Goal: Find specific page/section: Find specific page/section

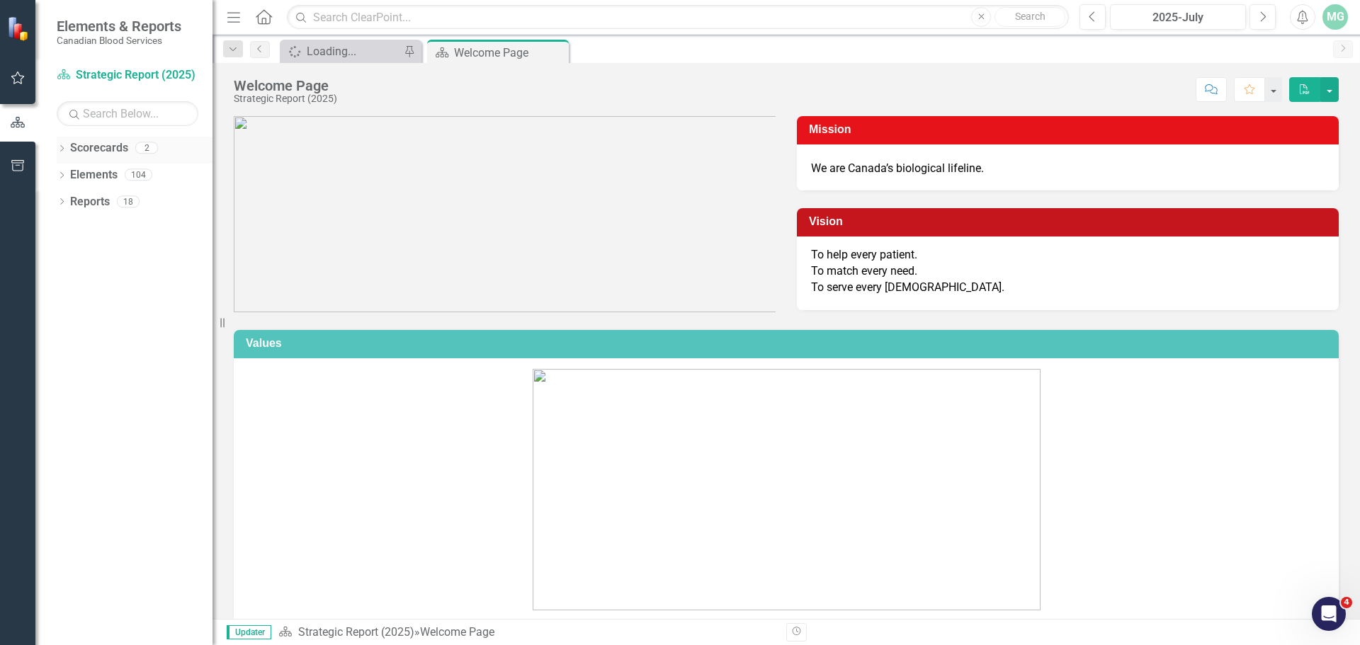
click at [62, 154] on div "Dropdown" at bounding box center [62, 150] width 10 height 12
click at [82, 209] on link "Operational Report" at bounding box center [145, 202] width 135 height 16
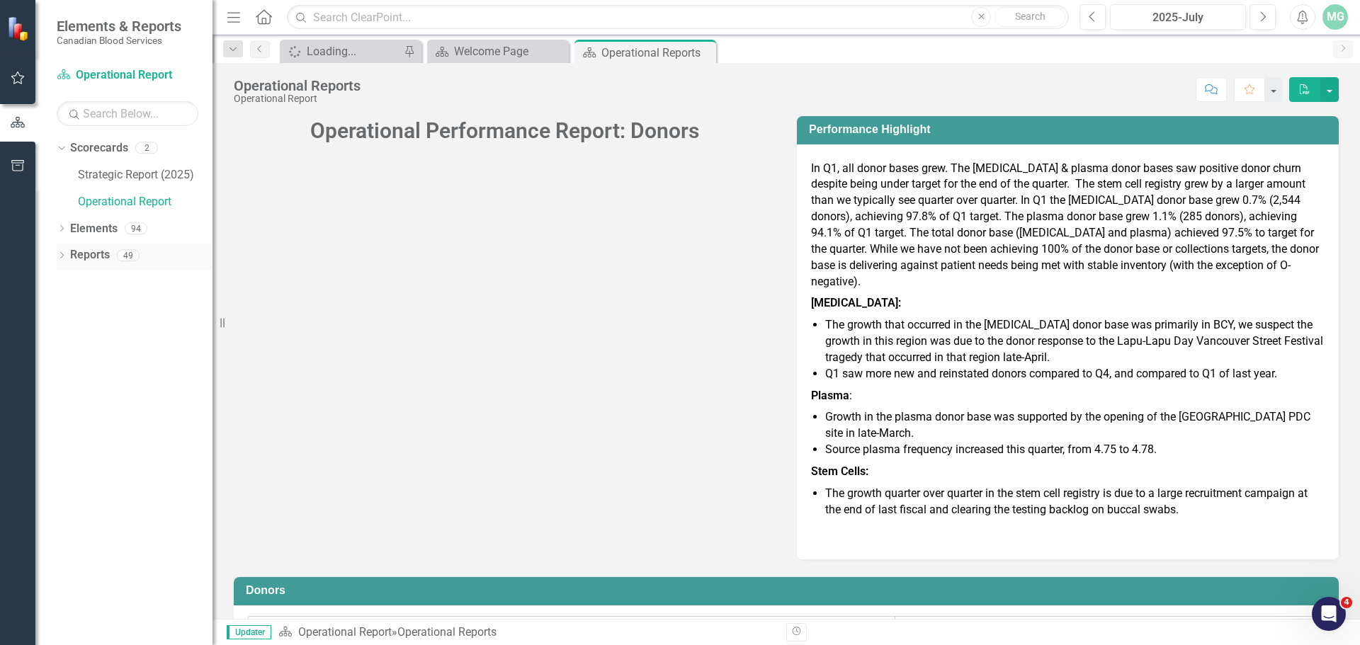
click at [59, 263] on div "Dropdown" at bounding box center [62, 257] width 10 height 12
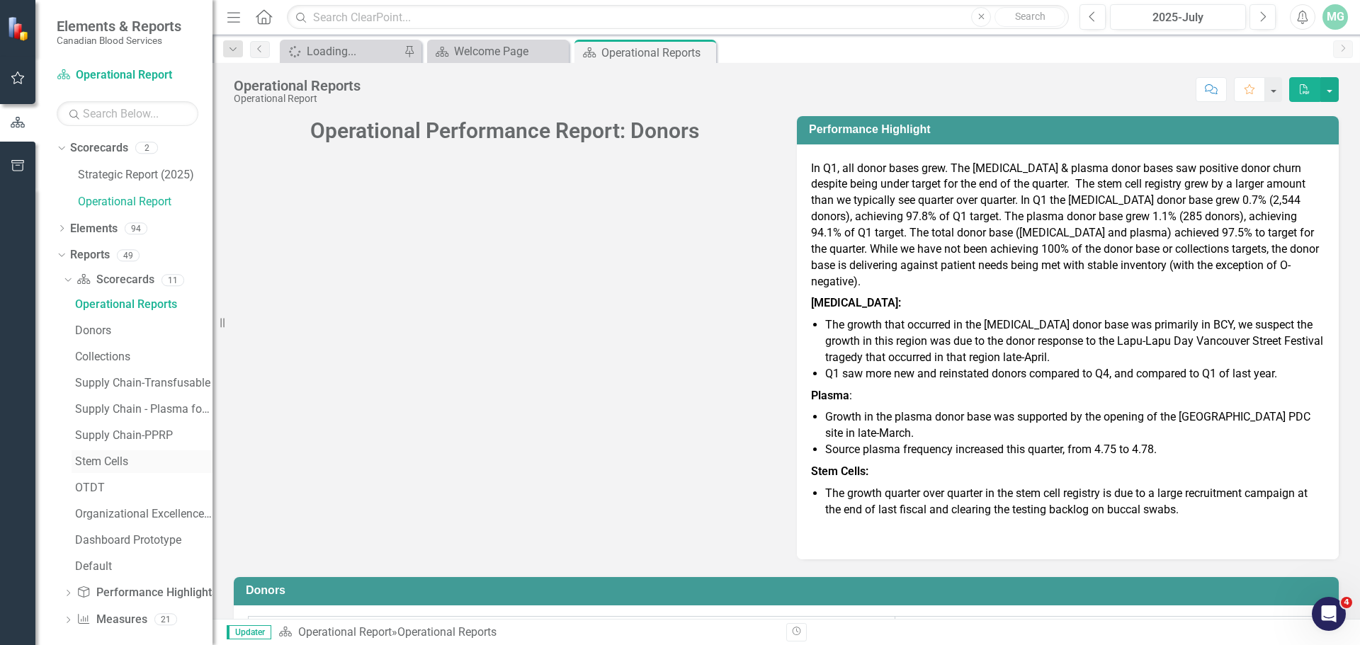
click at [96, 462] on div "Stem Cells" at bounding box center [143, 461] width 137 height 13
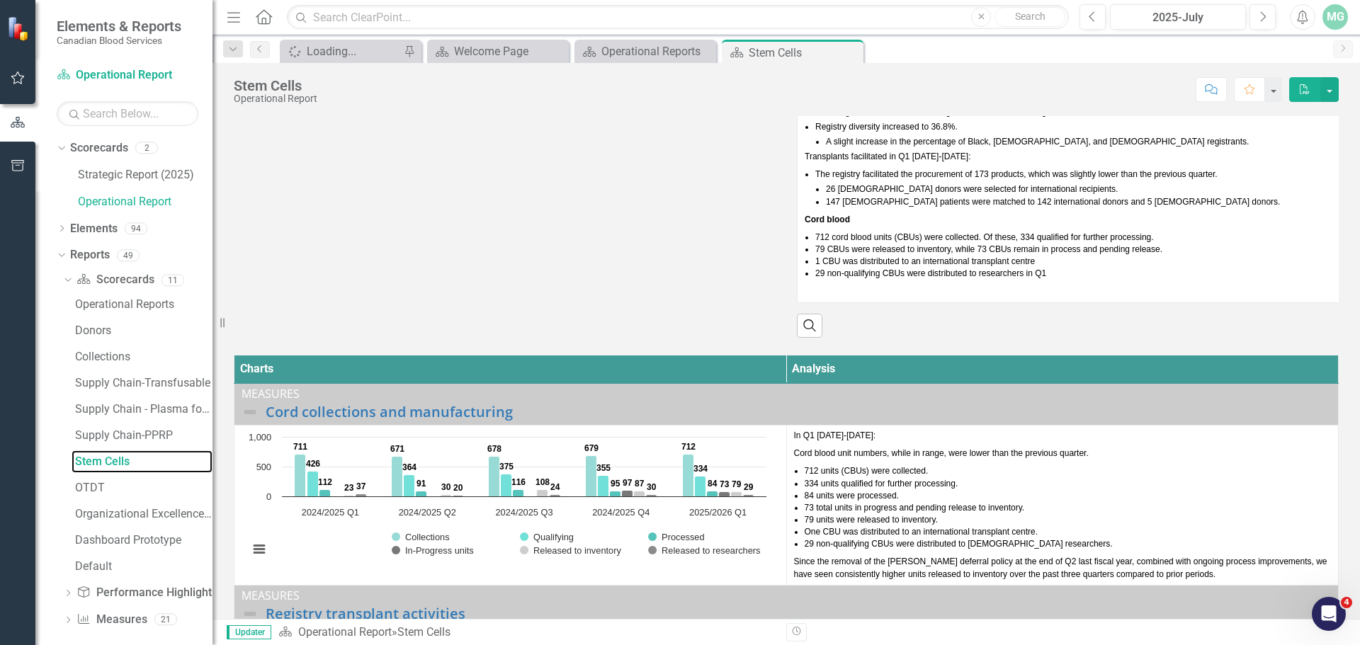
scroll to position [367, 0]
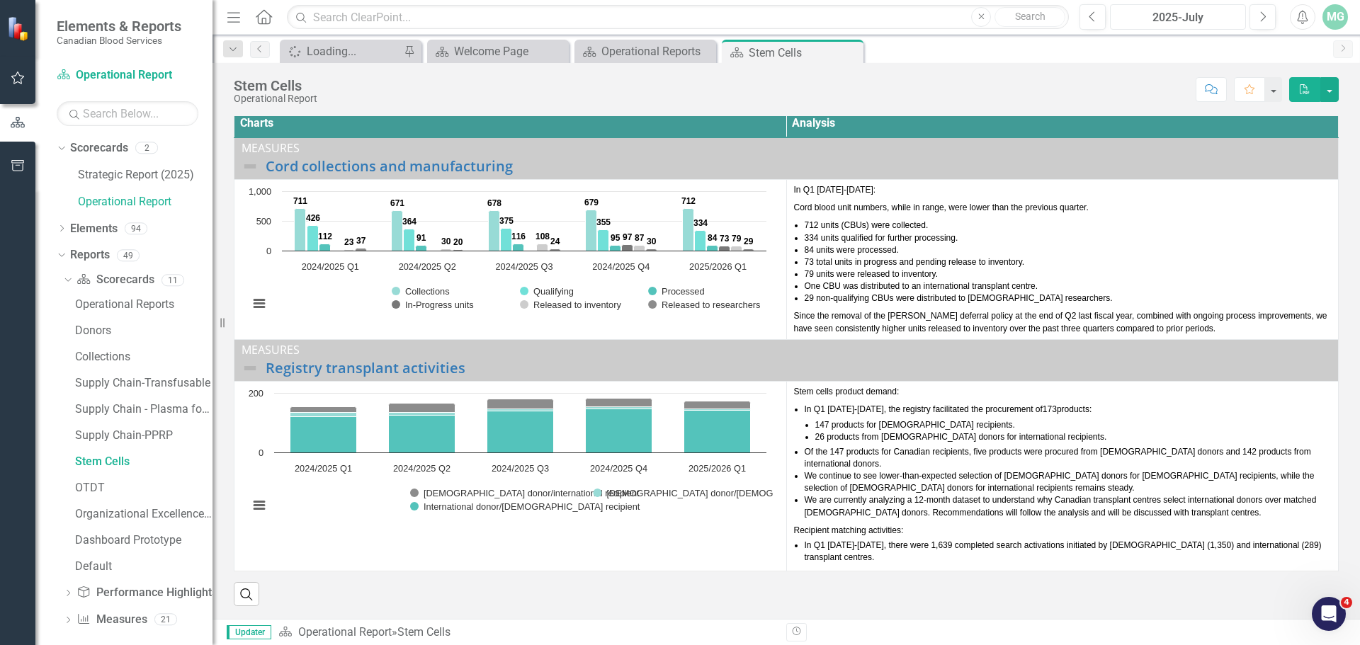
click at [1155, 11] on div "2025-July" at bounding box center [1178, 17] width 126 height 17
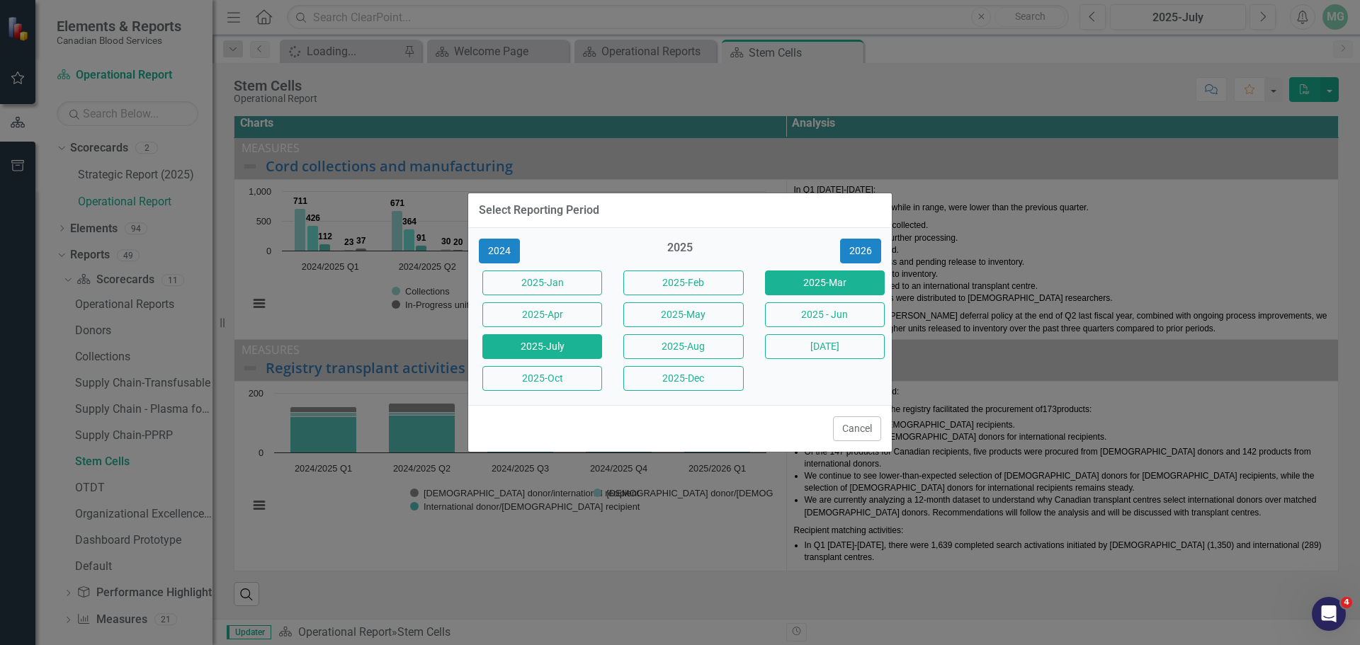
click at [818, 282] on button "2025-Mar" at bounding box center [825, 283] width 120 height 25
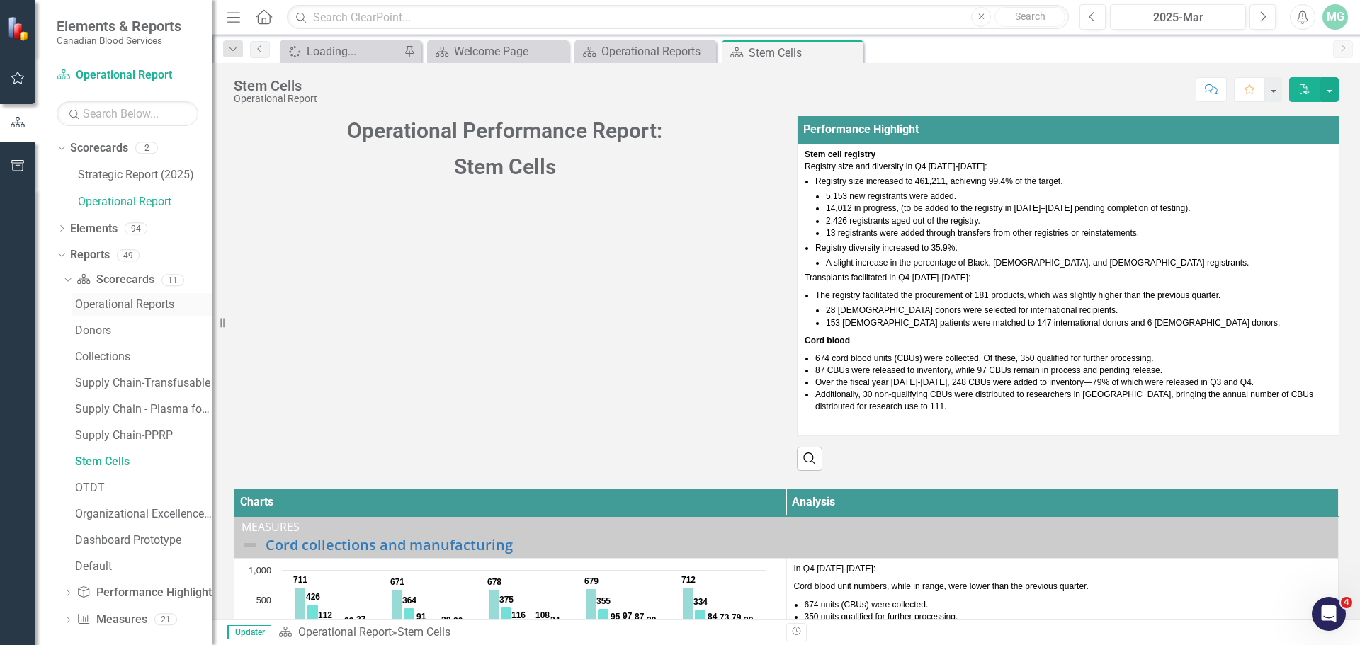
click at [103, 308] on div "Operational Reports" at bounding box center [143, 304] width 137 height 13
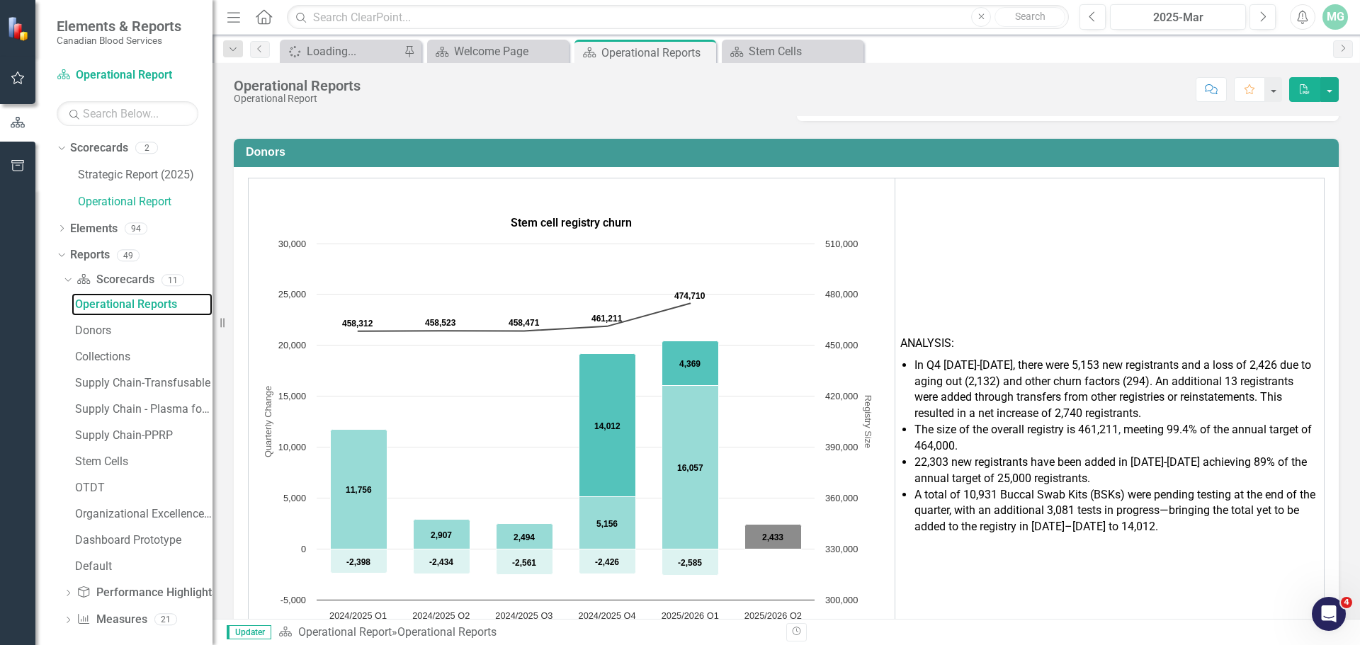
scroll to position [508, 0]
